Goal: Submit feedback/report problem: Provide input to the site owners about the experience or issues

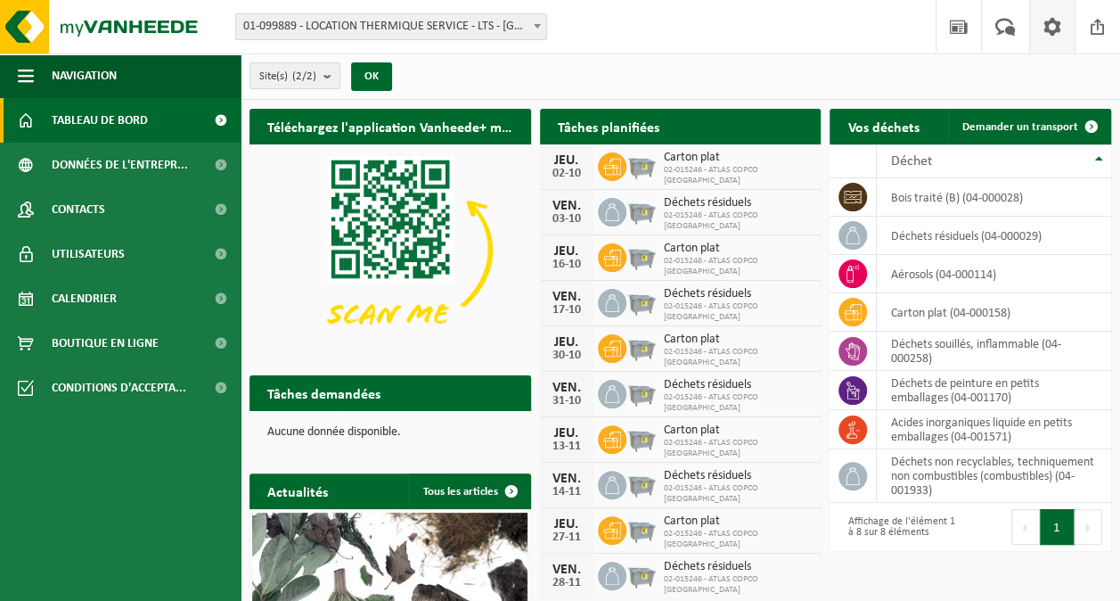
click at [1054, 21] on span at bounding box center [1052, 26] width 27 height 53
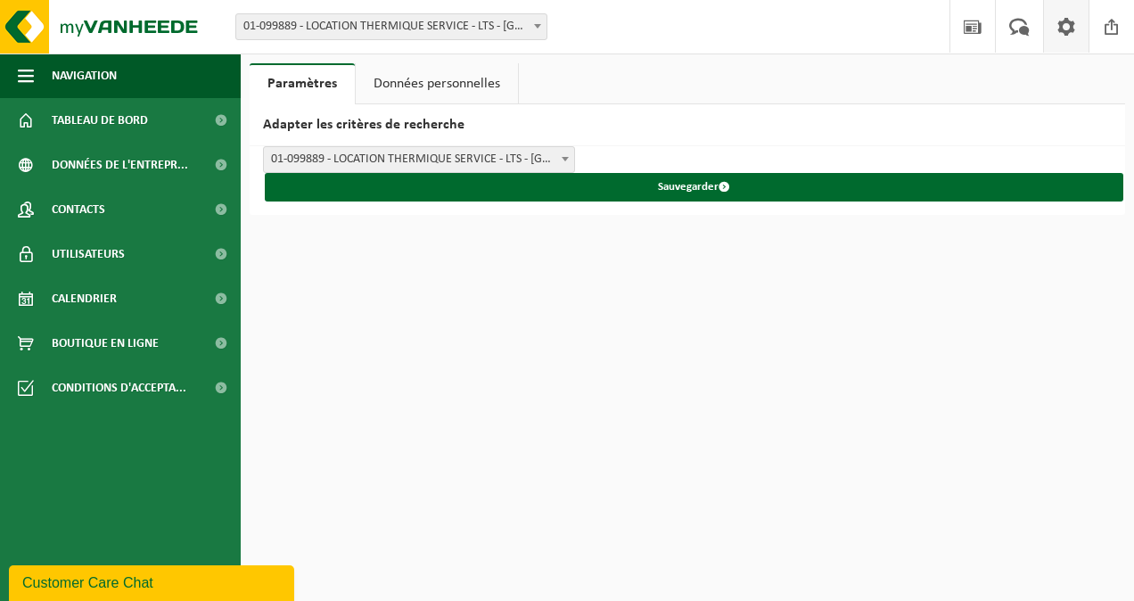
click at [1054, 21] on span at bounding box center [1066, 26] width 27 height 53
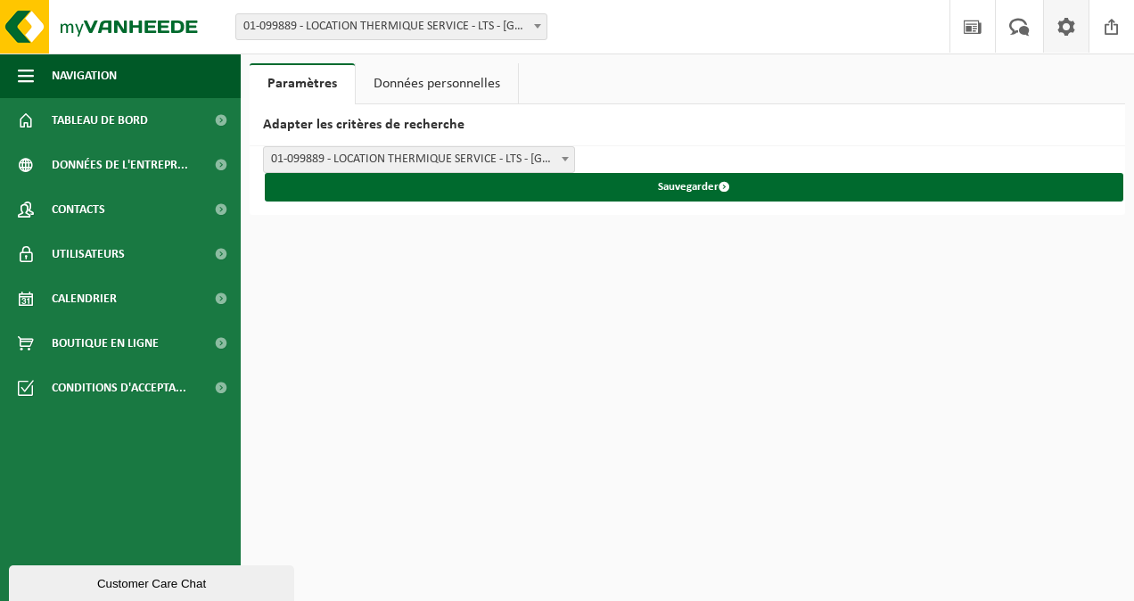
click at [1061, 50] on span at bounding box center [1066, 26] width 27 height 53
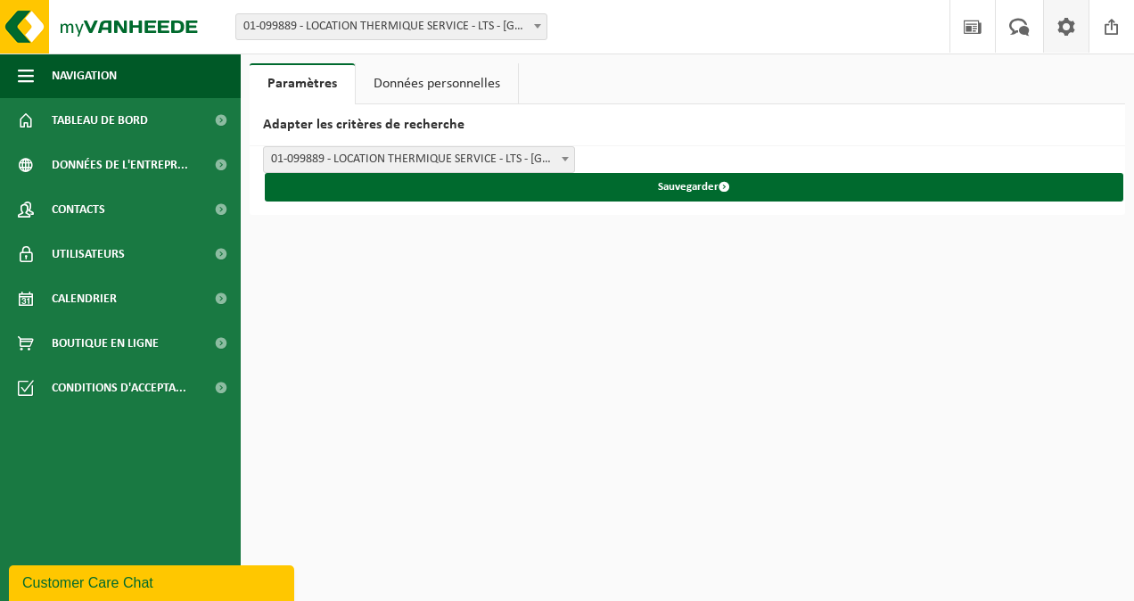
click at [423, 79] on link "Données personnelles" at bounding box center [437, 83] width 162 height 41
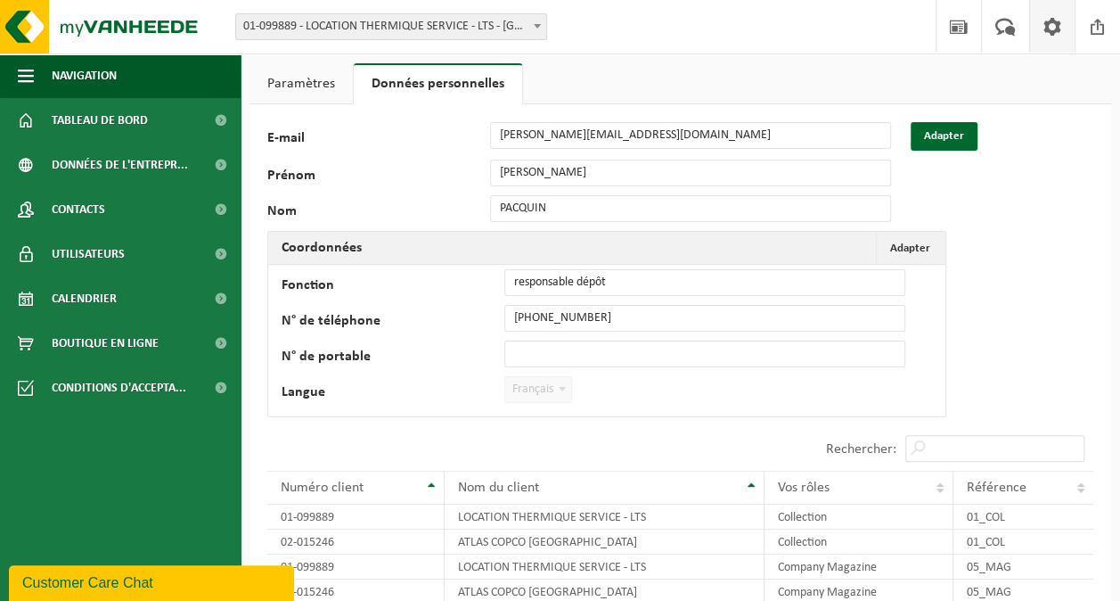
click at [324, 85] on link "Paramètres" at bounding box center [301, 83] width 103 height 41
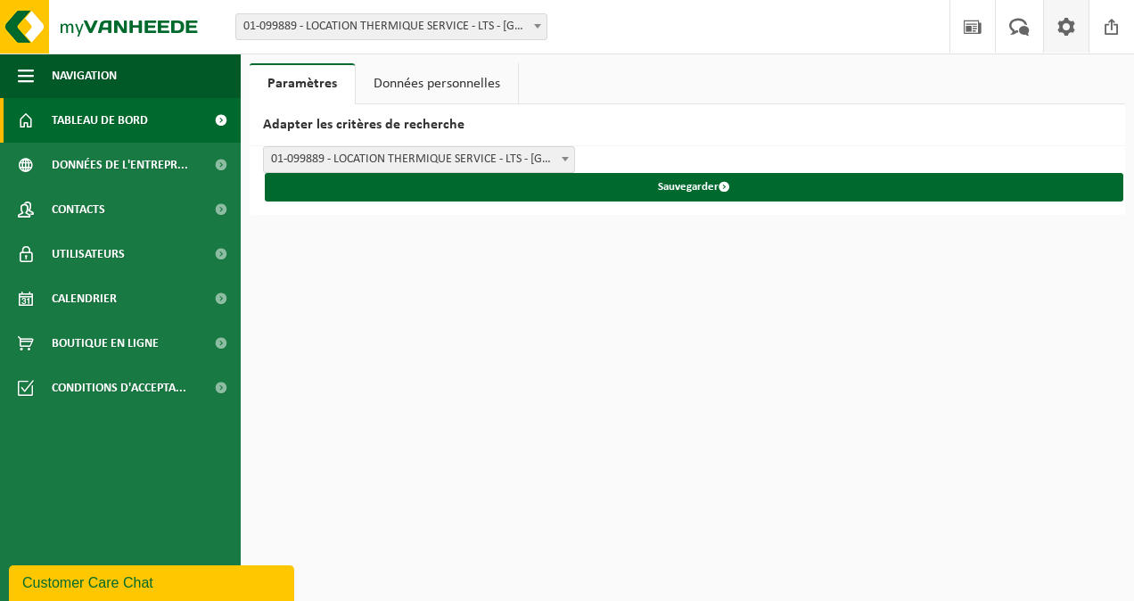
click at [149, 120] on link "Tableau de bord" at bounding box center [120, 120] width 241 height 45
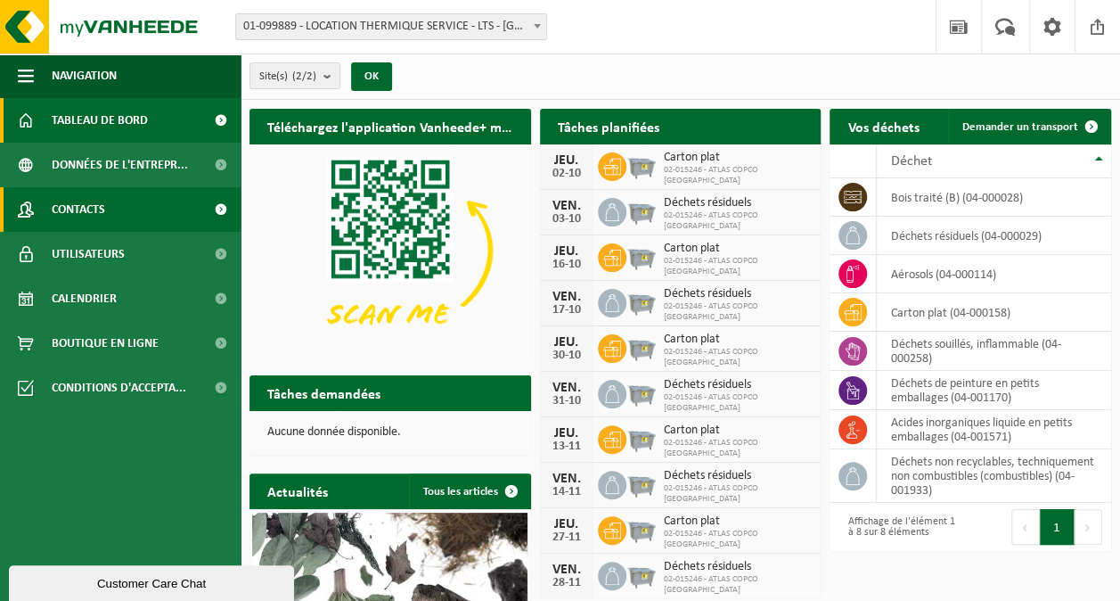
click at [125, 219] on link "Contacts" at bounding box center [120, 209] width 241 height 45
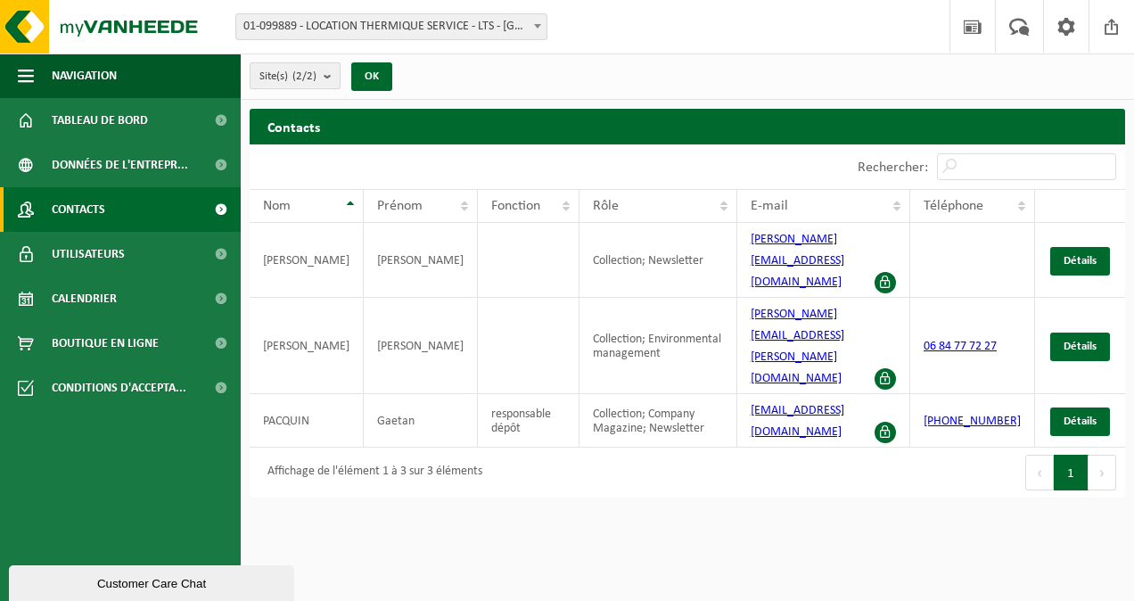
click at [321, 63] on button "Site(s) (2/2)" at bounding box center [295, 75] width 91 height 27
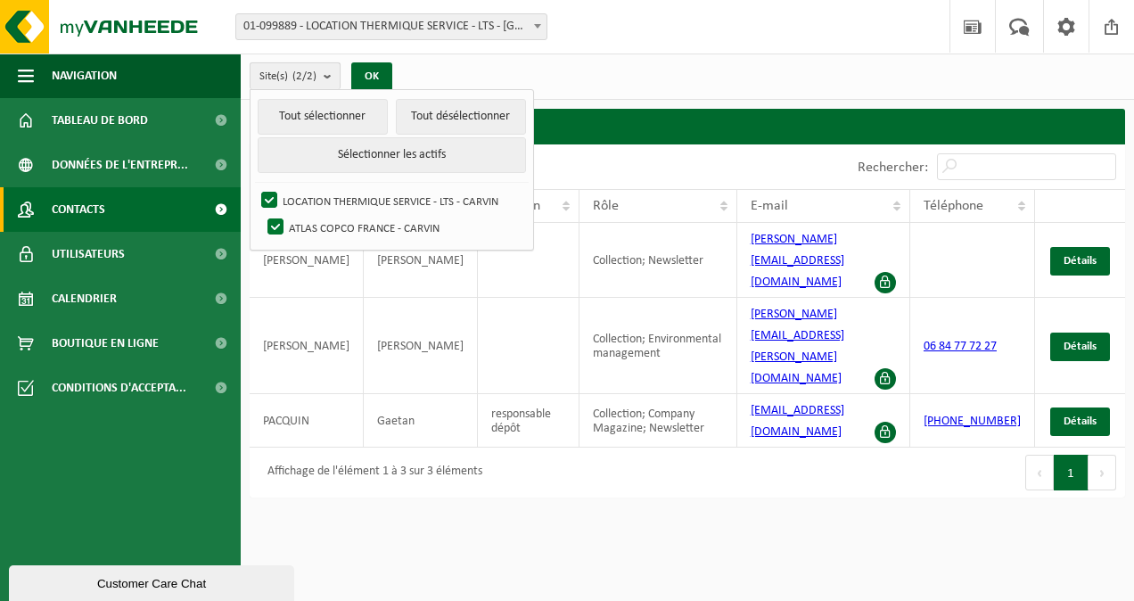
click at [323, 69] on button "Site(s) (2/2)" at bounding box center [295, 75] width 91 height 27
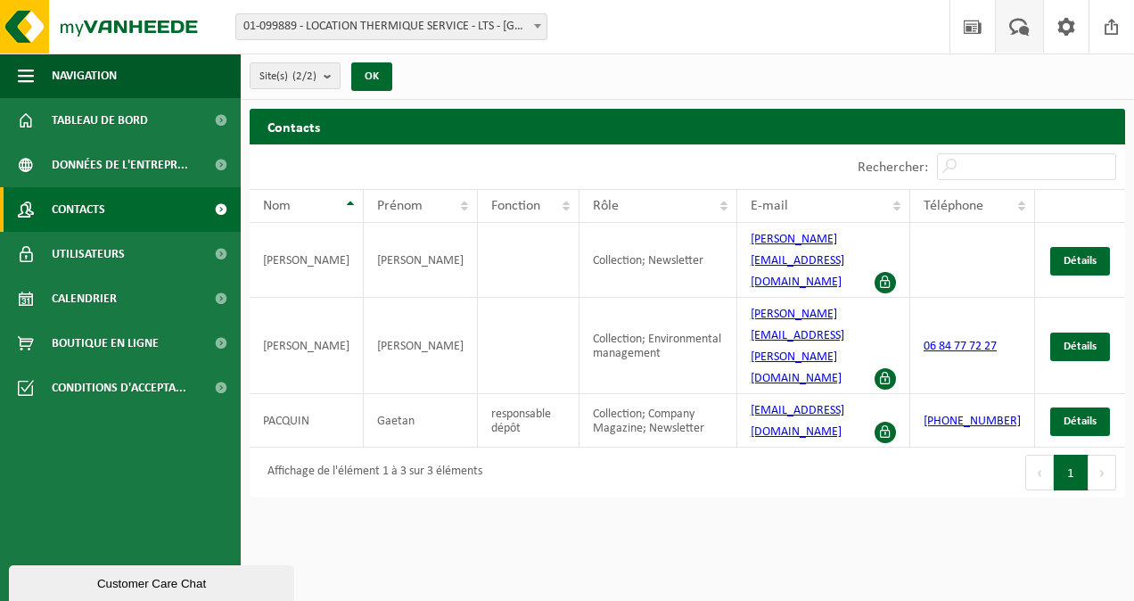
click at [1029, 29] on span at bounding box center [1019, 26] width 29 height 53
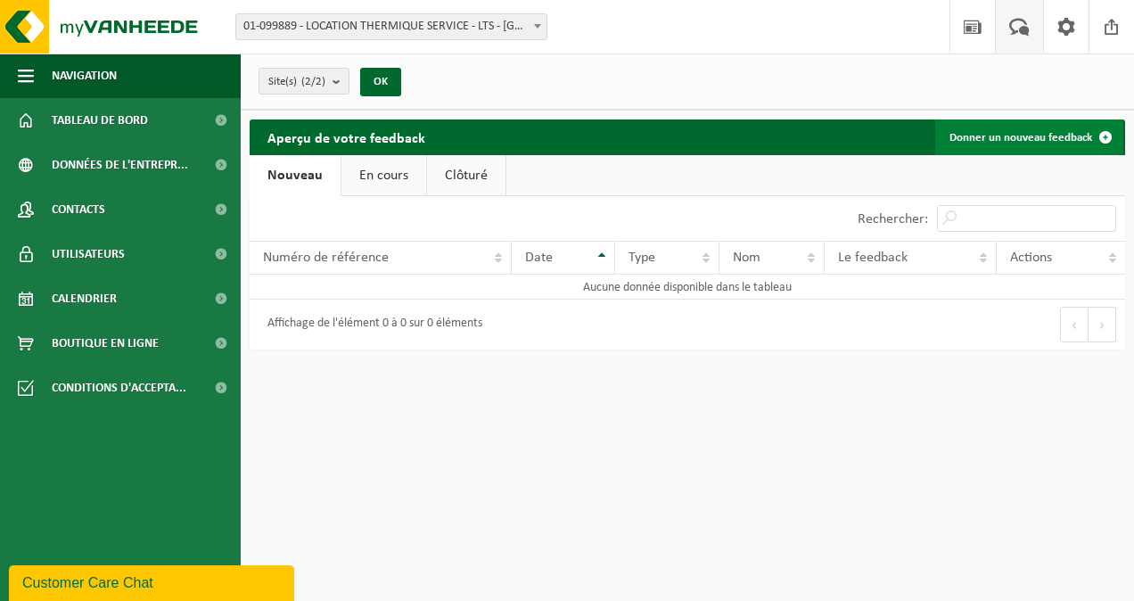
click at [1048, 142] on link "Donner un nouveau feedback" at bounding box center [1029, 137] width 188 height 36
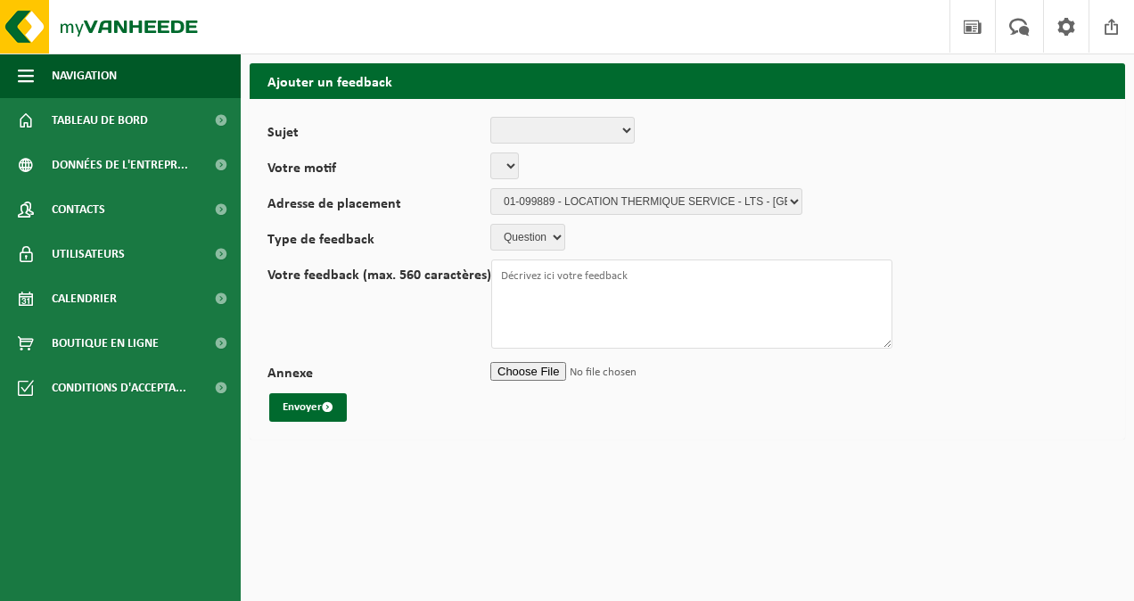
select select
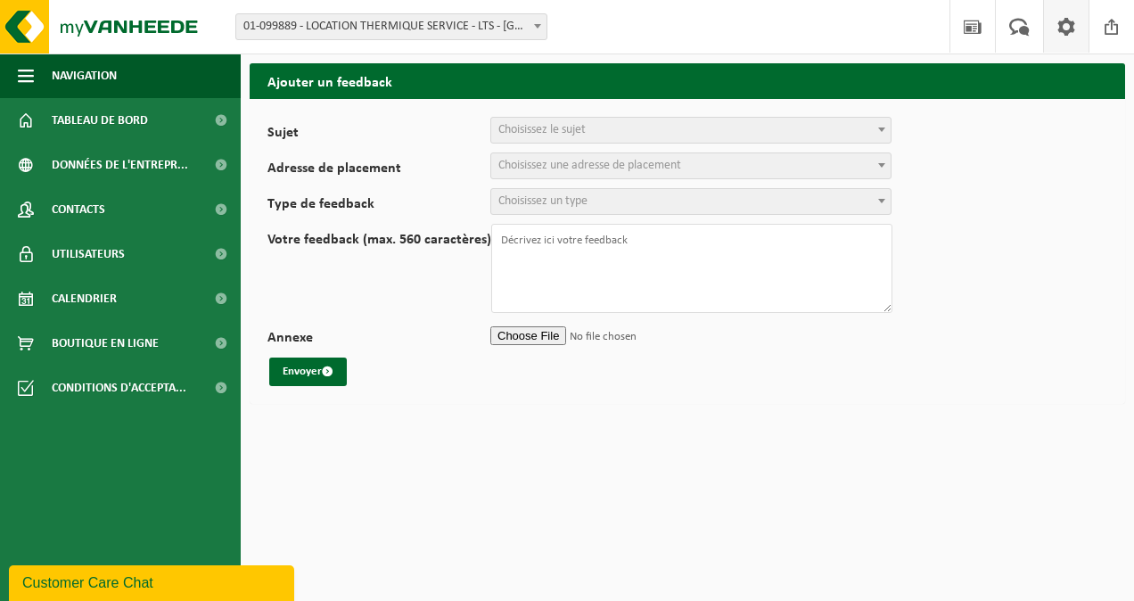
click at [1066, 28] on span at bounding box center [1066, 26] width 27 height 53
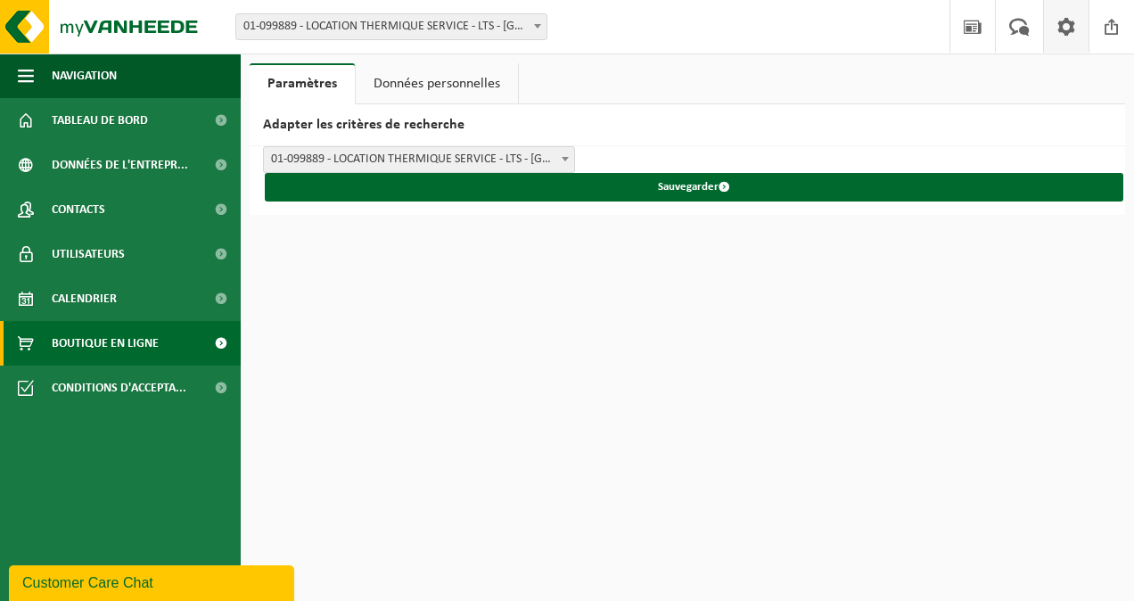
click at [166, 344] on link "Boutique en ligne" at bounding box center [120, 343] width 241 height 45
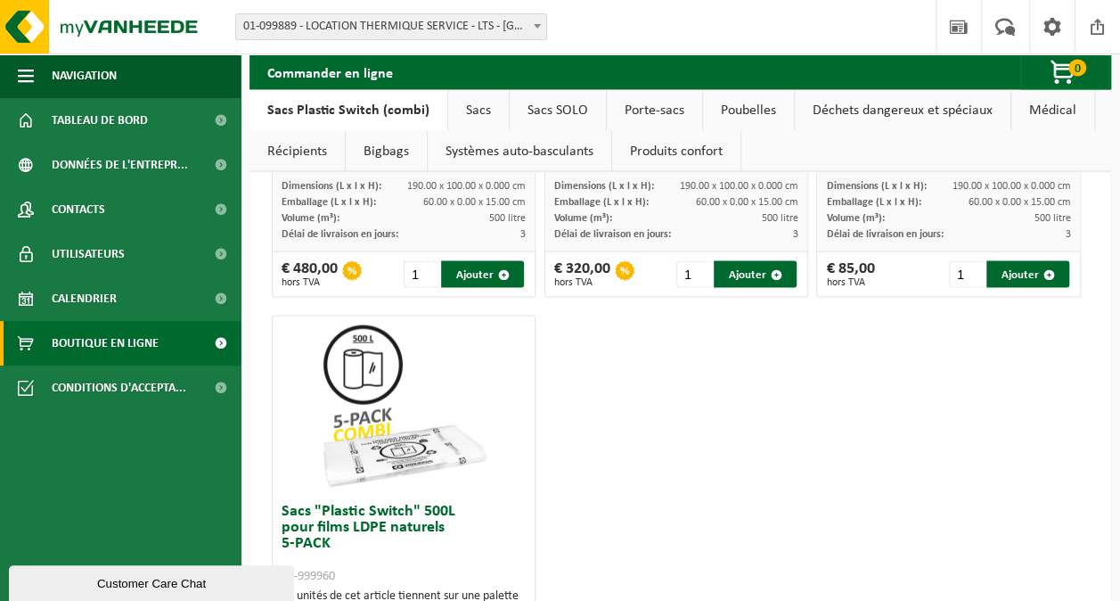
scroll to position [1872, 0]
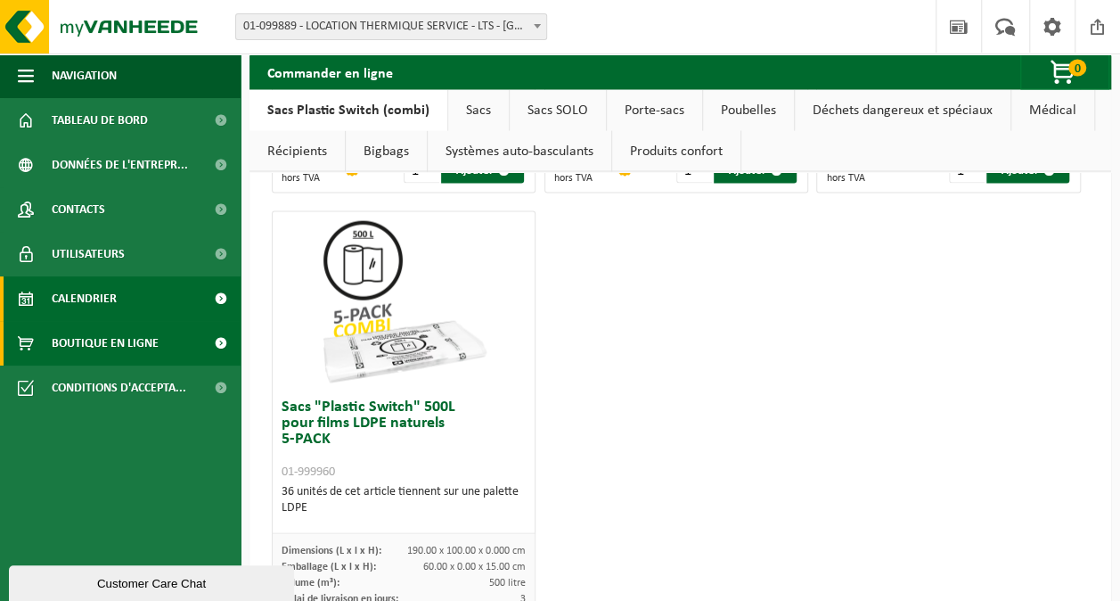
click at [135, 290] on link "Calendrier" at bounding box center [120, 298] width 241 height 45
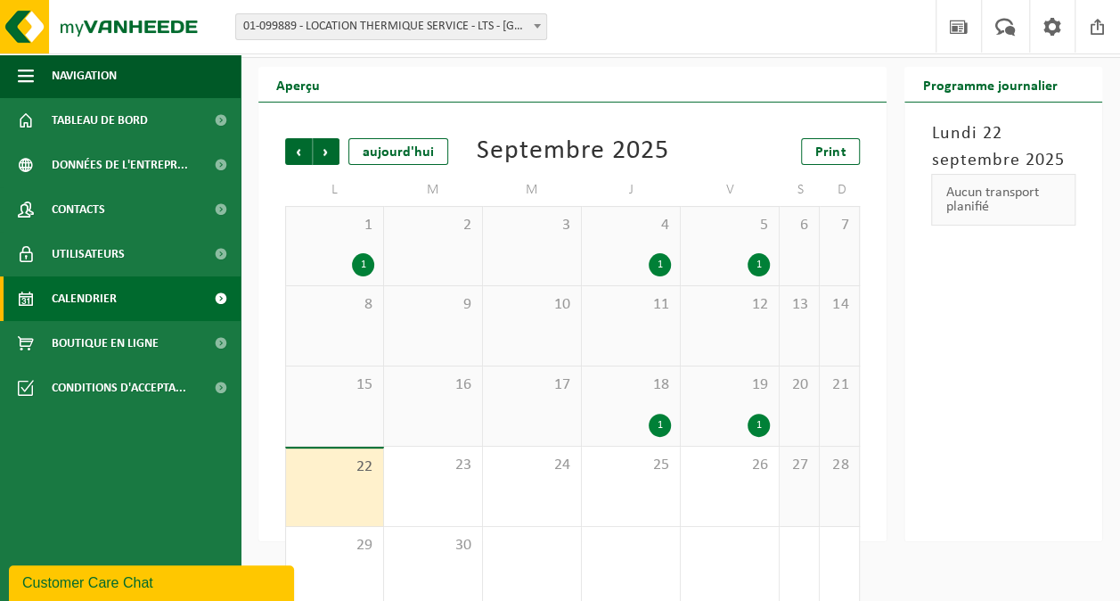
scroll to position [74, 0]
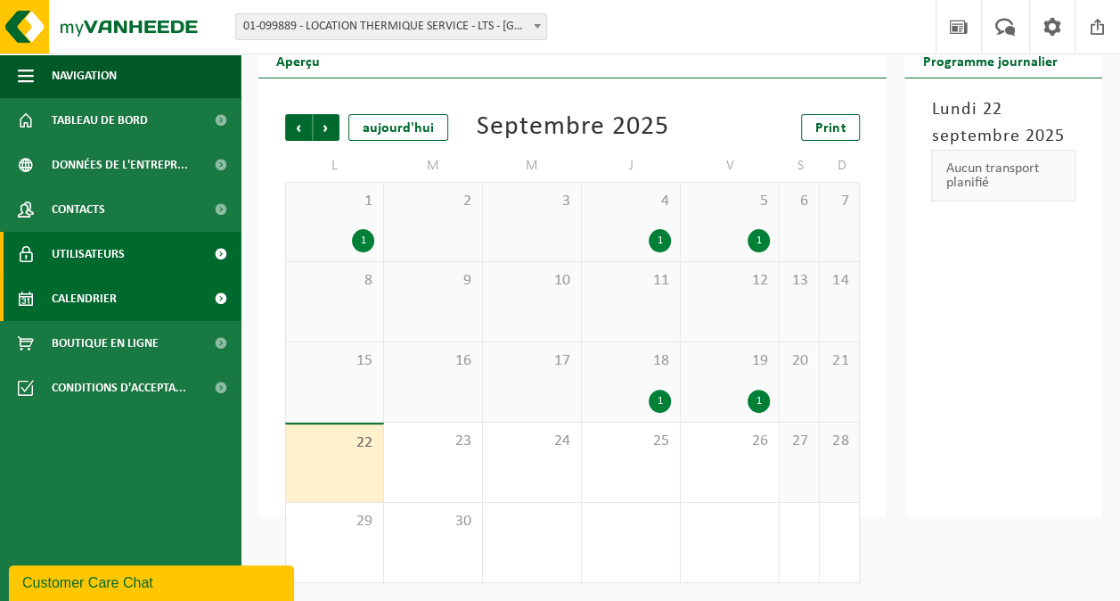
click at [141, 252] on link "Utilisateurs" at bounding box center [120, 254] width 241 height 45
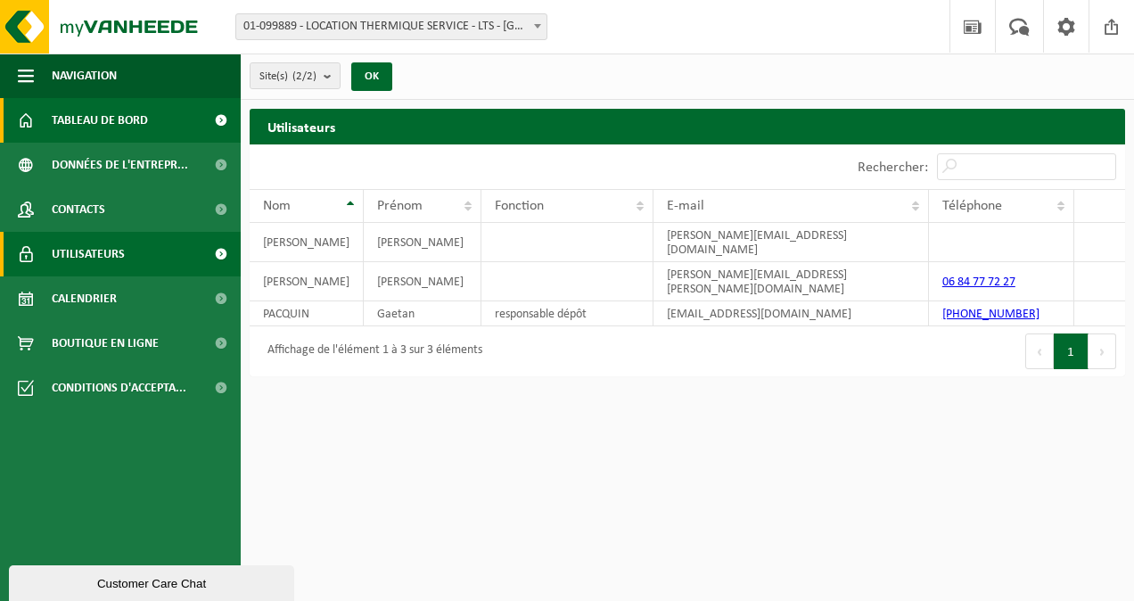
click at [117, 120] on span "Tableau de bord" at bounding box center [100, 120] width 96 height 45
